Goal: Find specific page/section: Find specific page/section

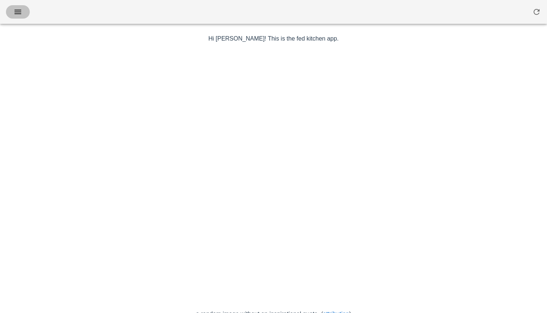
click at [16, 9] on icon "button" at bounding box center [17, 11] width 9 height 9
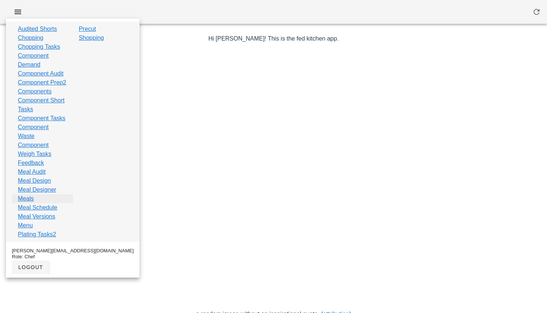
click at [29, 203] on link "Meals" at bounding box center [26, 198] width 16 height 9
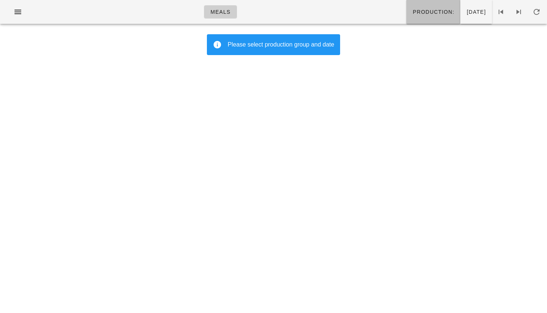
click at [412, 13] on span "Production:" at bounding box center [433, 12] width 42 height 6
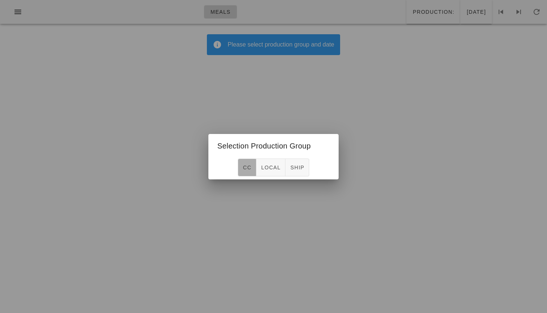
click at [245, 171] on button "CC" at bounding box center [247, 167] width 19 height 18
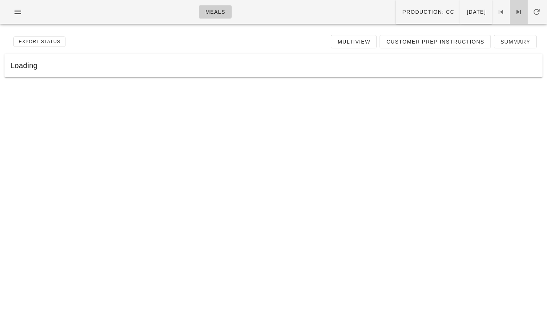
click at [519, 13] on icon at bounding box center [518, 11] width 9 height 9
click at [504, 14] on icon at bounding box center [500, 11] width 9 height 9
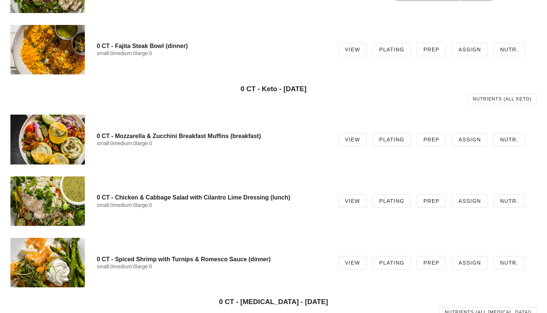
scroll to position [403, 0]
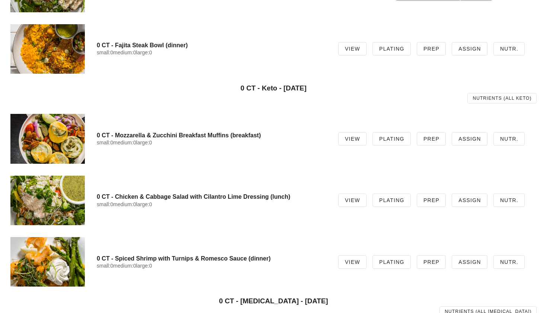
click at [65, 131] on div at bounding box center [47, 138] width 74 height 49
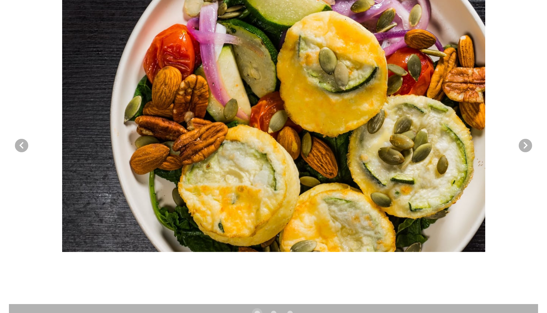
scroll to position [67, 0]
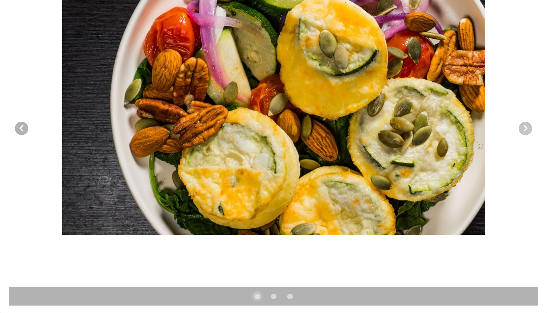
click at [523, 128] on icon "Next visual" at bounding box center [525, 128] width 9 height 9
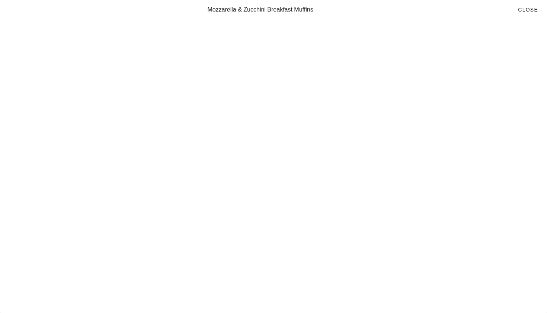
scroll to position [0, 0]
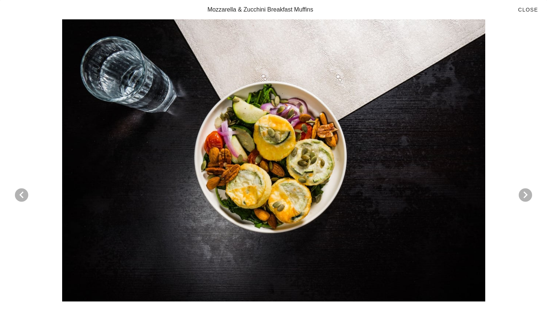
click at [377, 158] on div at bounding box center [273, 160] width 529 height 282
click at [521, 10] on span "Close" at bounding box center [527, 10] width 20 height 6
